Goal: Task Accomplishment & Management: Use online tool/utility

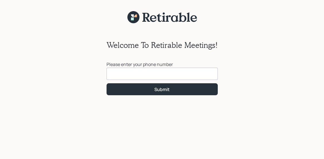
click at [129, 72] on input at bounding box center [162, 74] width 111 height 12
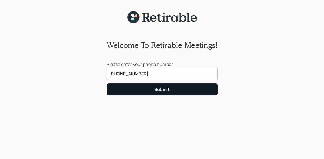
type input "[PHONE_NUMBER]"
click at [151, 89] on button "Submit" at bounding box center [162, 89] width 111 height 12
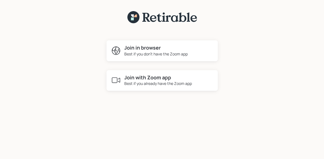
click at [147, 81] on div "Best if you already have the Zoom app" at bounding box center [158, 83] width 68 height 6
